Goal: Check status: Check status

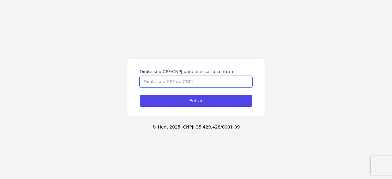
click at [195, 84] on input "Digite seu CPF/CNPJ para acessar o contrato" at bounding box center [195, 82] width 113 height 12
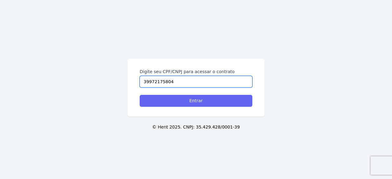
type input "39972175804"
click at [195, 99] on input "Entrar" at bounding box center [195, 101] width 113 height 12
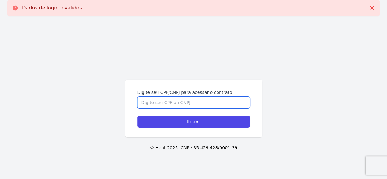
click at [190, 106] on input "Digite seu CPF/CNPJ para acessar o contrato" at bounding box center [193, 103] width 113 height 12
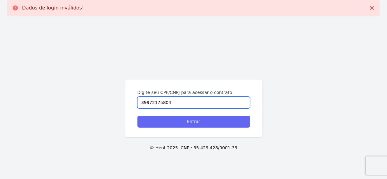
type input "39972175804"
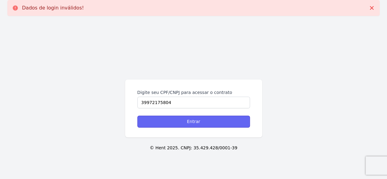
click at [190, 118] on input "Entrar" at bounding box center [193, 122] width 113 height 12
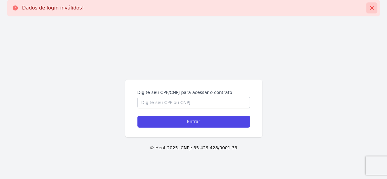
click at [371, 9] on icon at bounding box center [372, 8] width 6 height 6
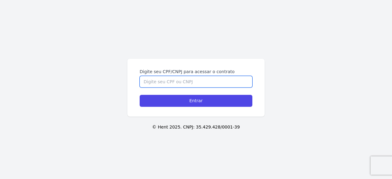
click at [200, 79] on input "Digite seu CPF/CNPJ para acessar o contrato" at bounding box center [195, 82] width 113 height 12
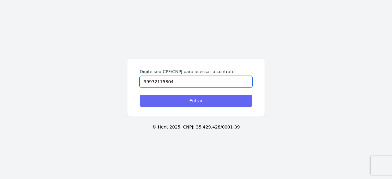
type input "39972175804"
click at [195, 103] on input "Entrar" at bounding box center [195, 101] width 113 height 12
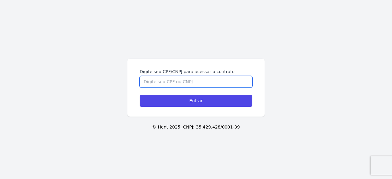
click at [188, 79] on input "Digite seu CPF/CNPJ para acessar o contrato" at bounding box center [195, 82] width 113 height 12
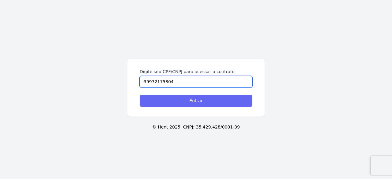
type input "39972175804"
click at [186, 100] on input "Entrar" at bounding box center [195, 101] width 113 height 12
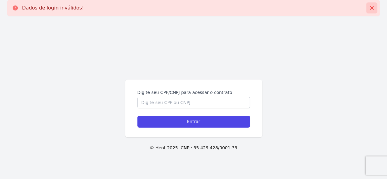
click at [373, 10] on icon at bounding box center [372, 8] width 6 height 6
